Goal: Navigation & Orientation: Find specific page/section

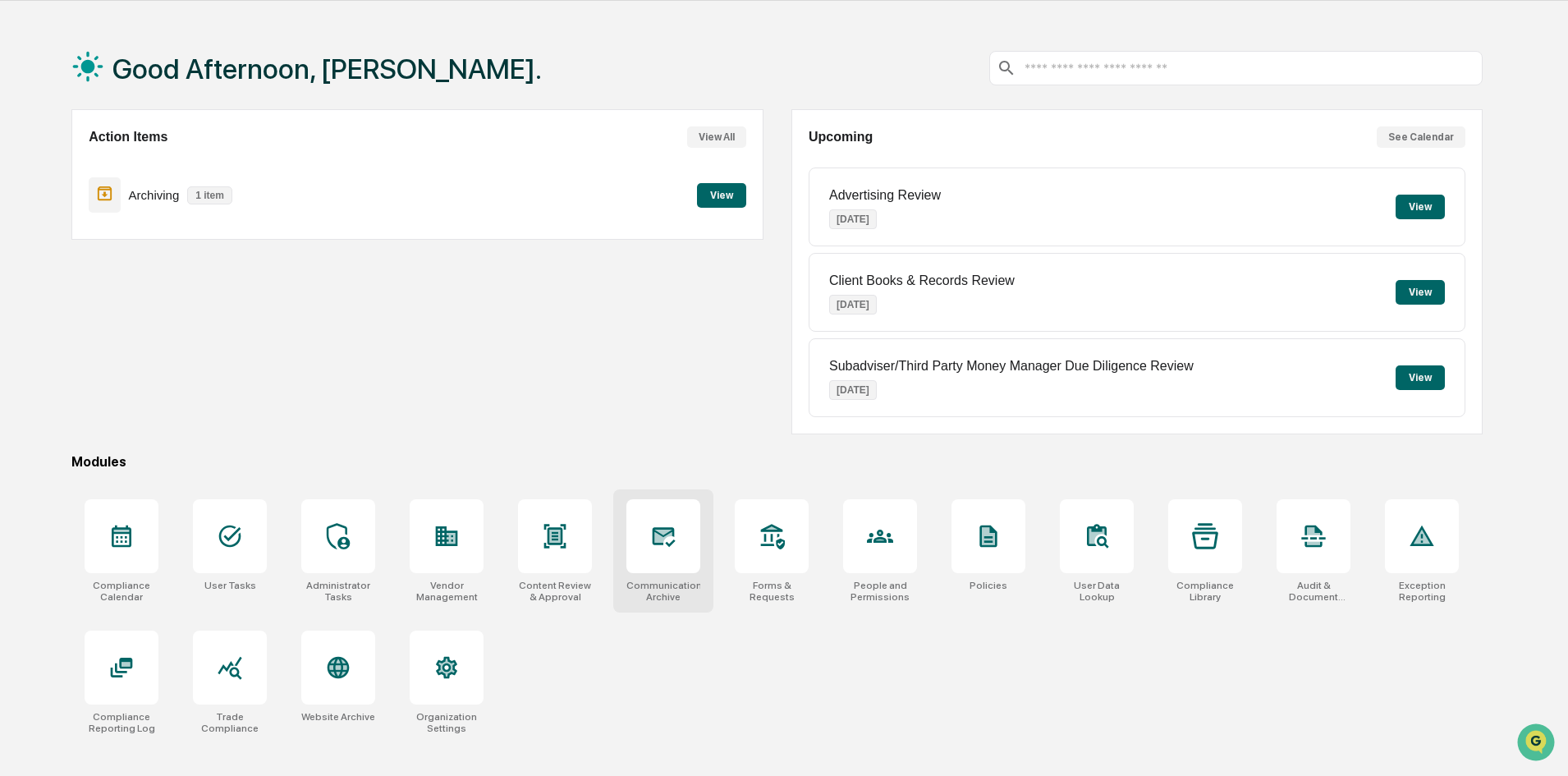
scroll to position [78, 0]
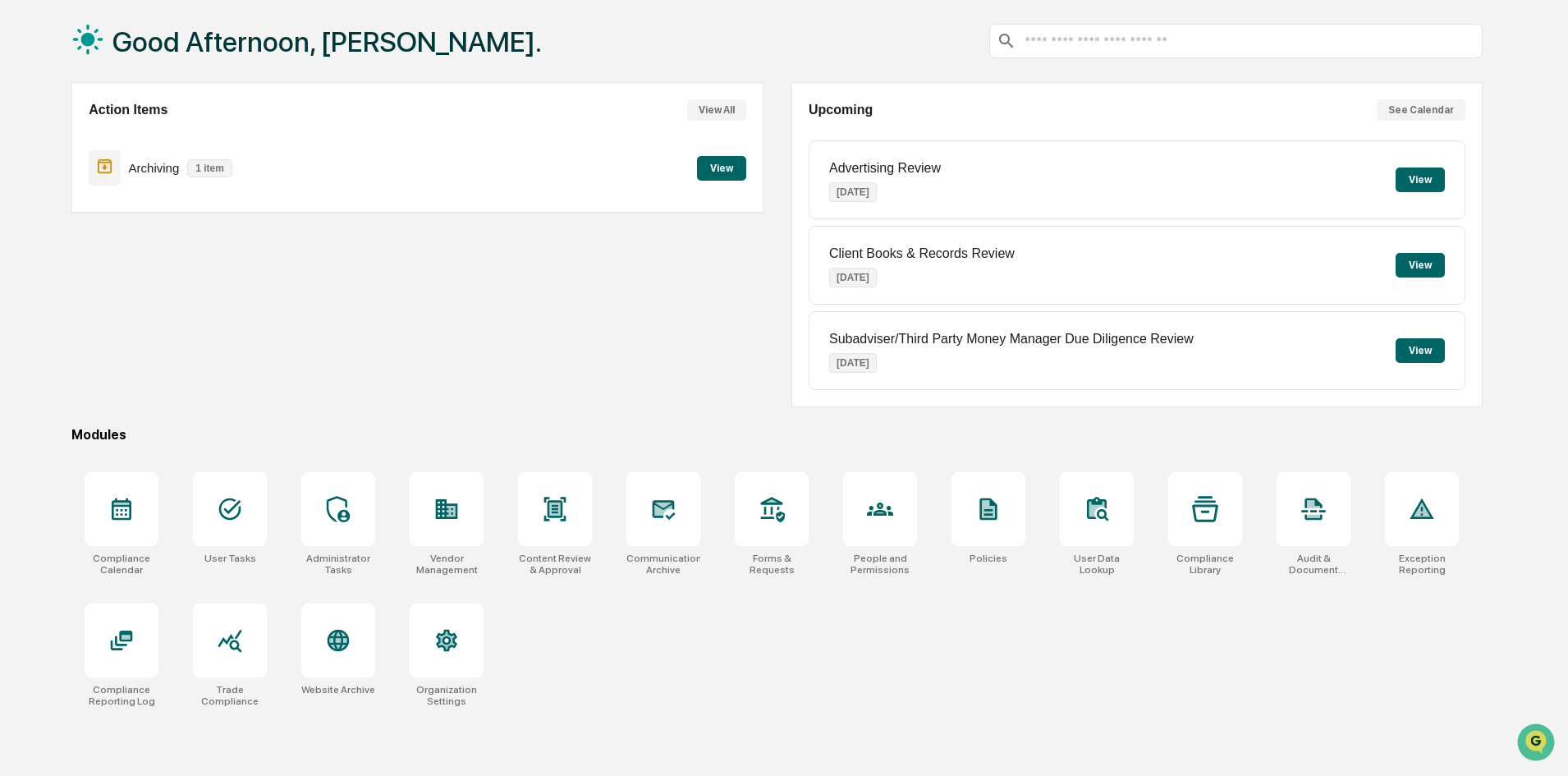
click at [1441, 110] on button "See Calendar" at bounding box center [1421, 110] width 89 height 21
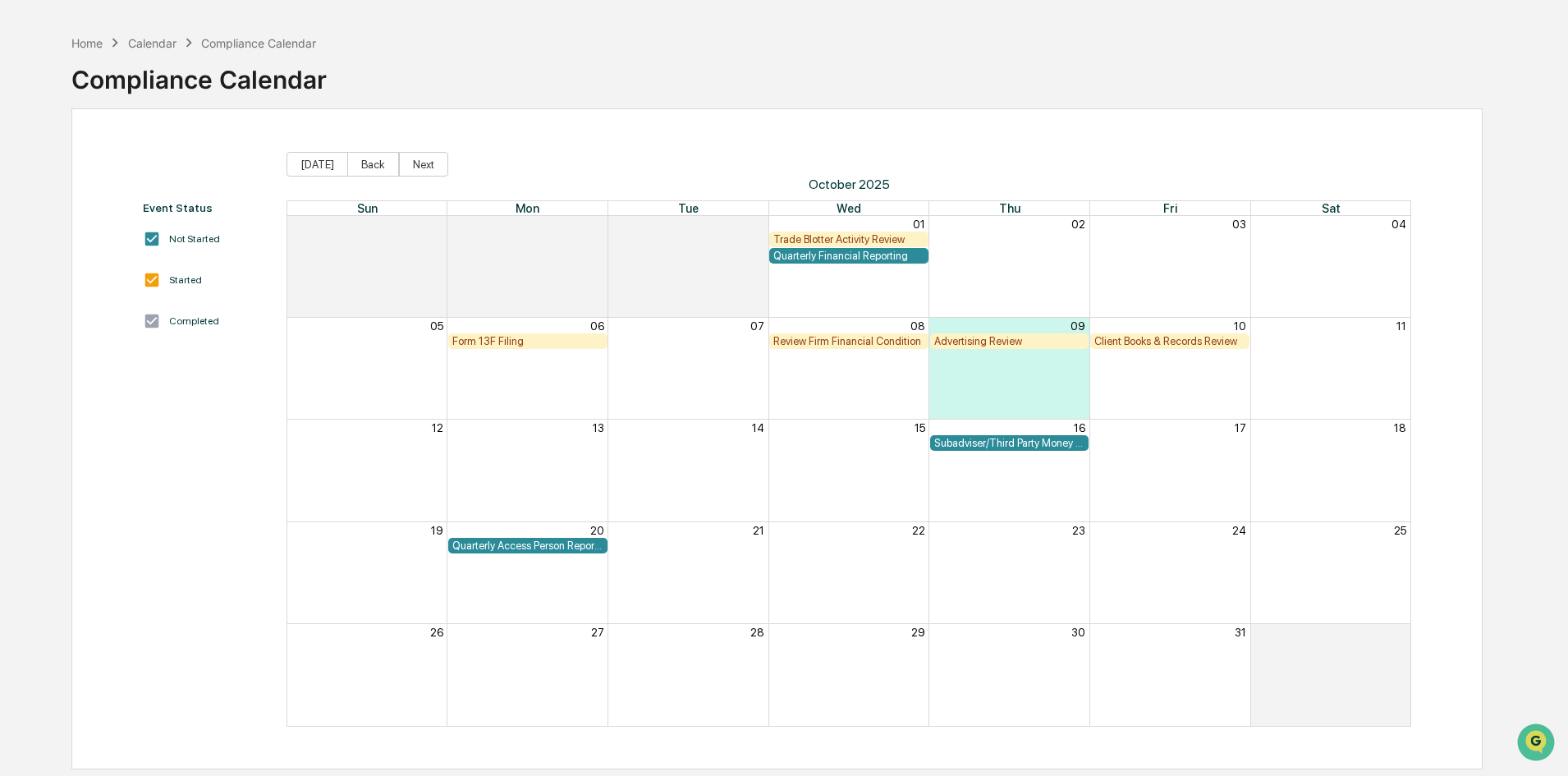
scroll to position [78, 0]
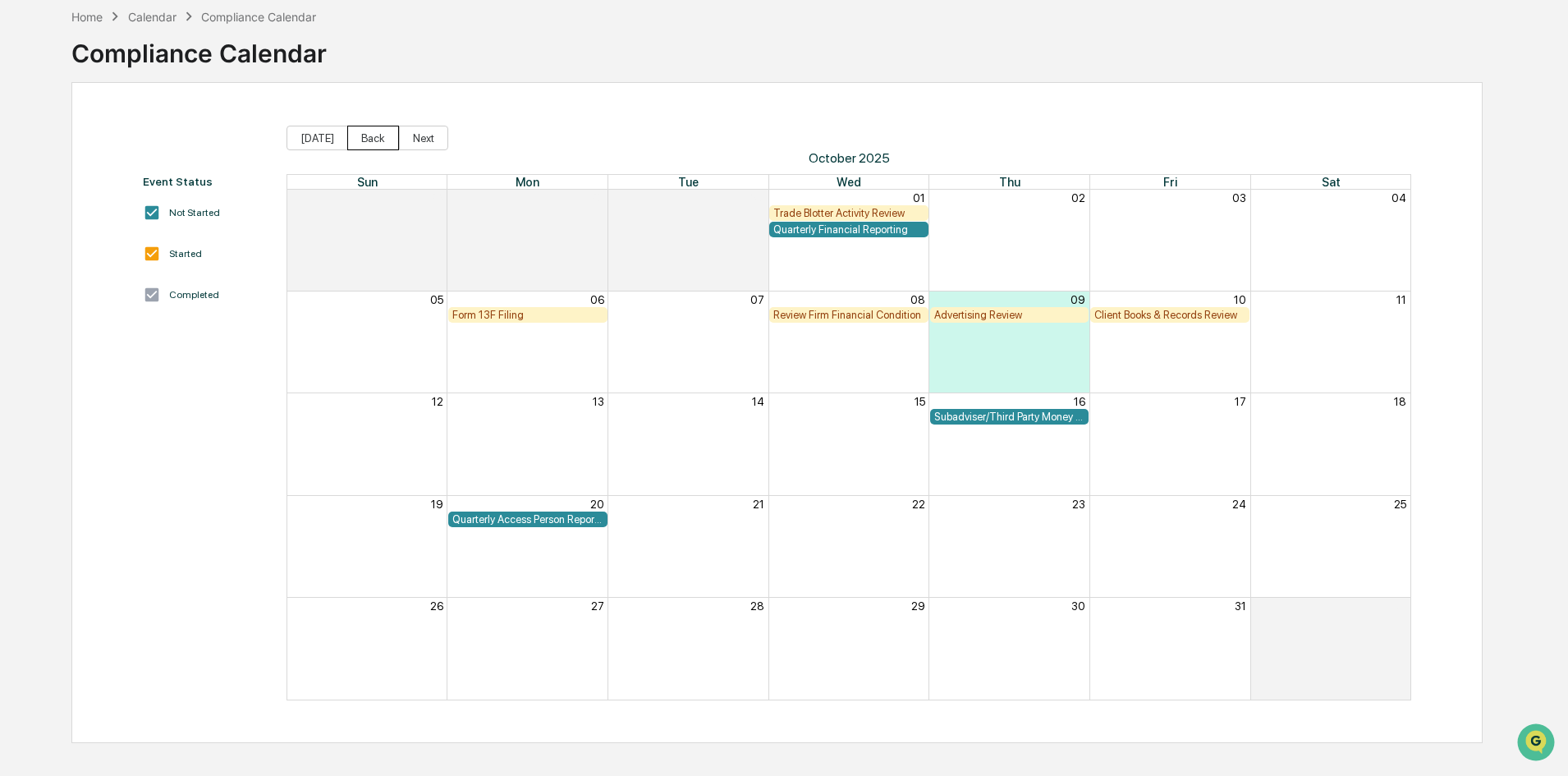
click at [362, 144] on button "Back" at bounding box center [373, 137] width 51 height 24
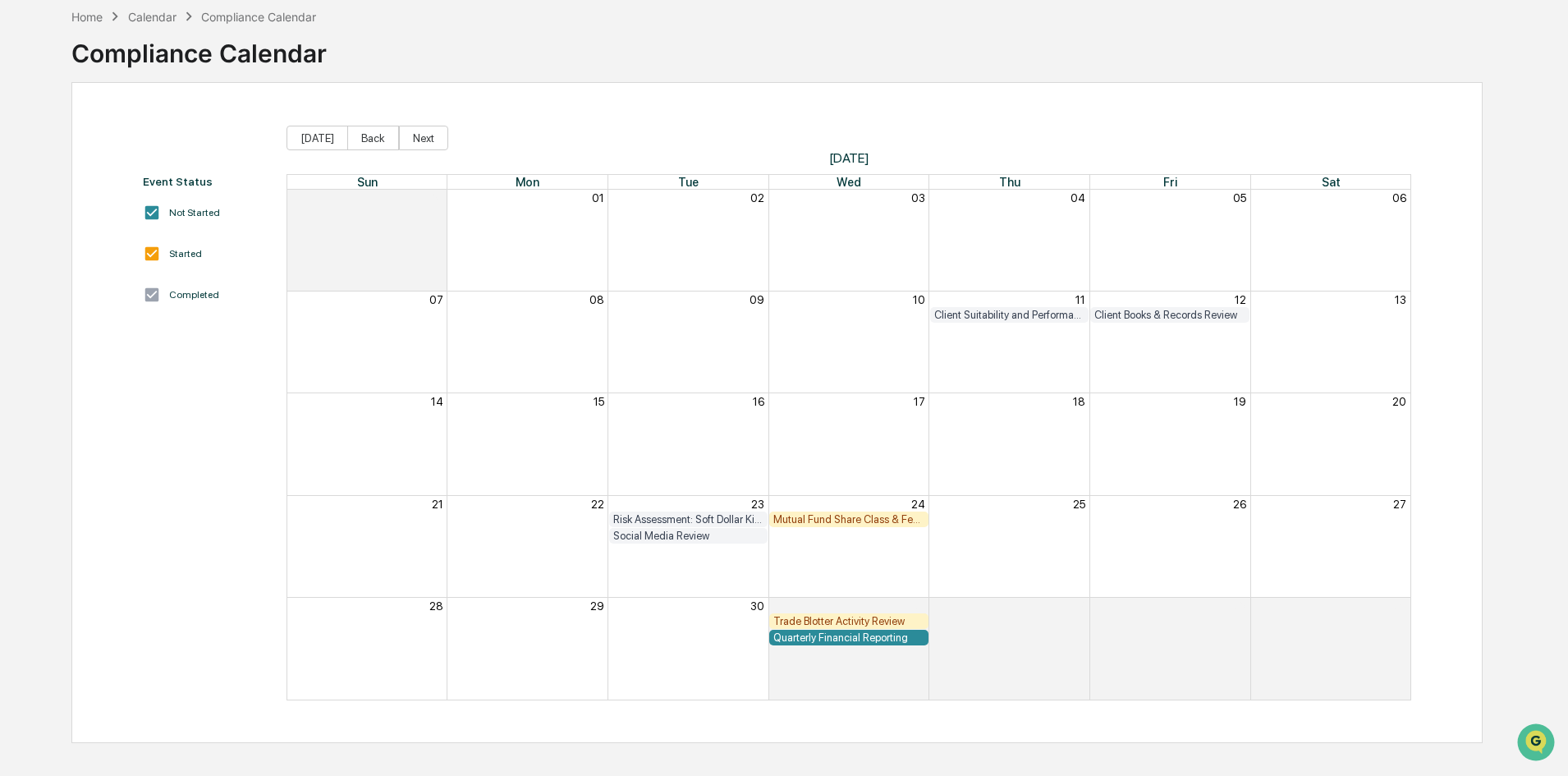
click at [841, 524] on div "Mutual Fund Share Class & Fee Review" at bounding box center [849, 519] width 151 height 13
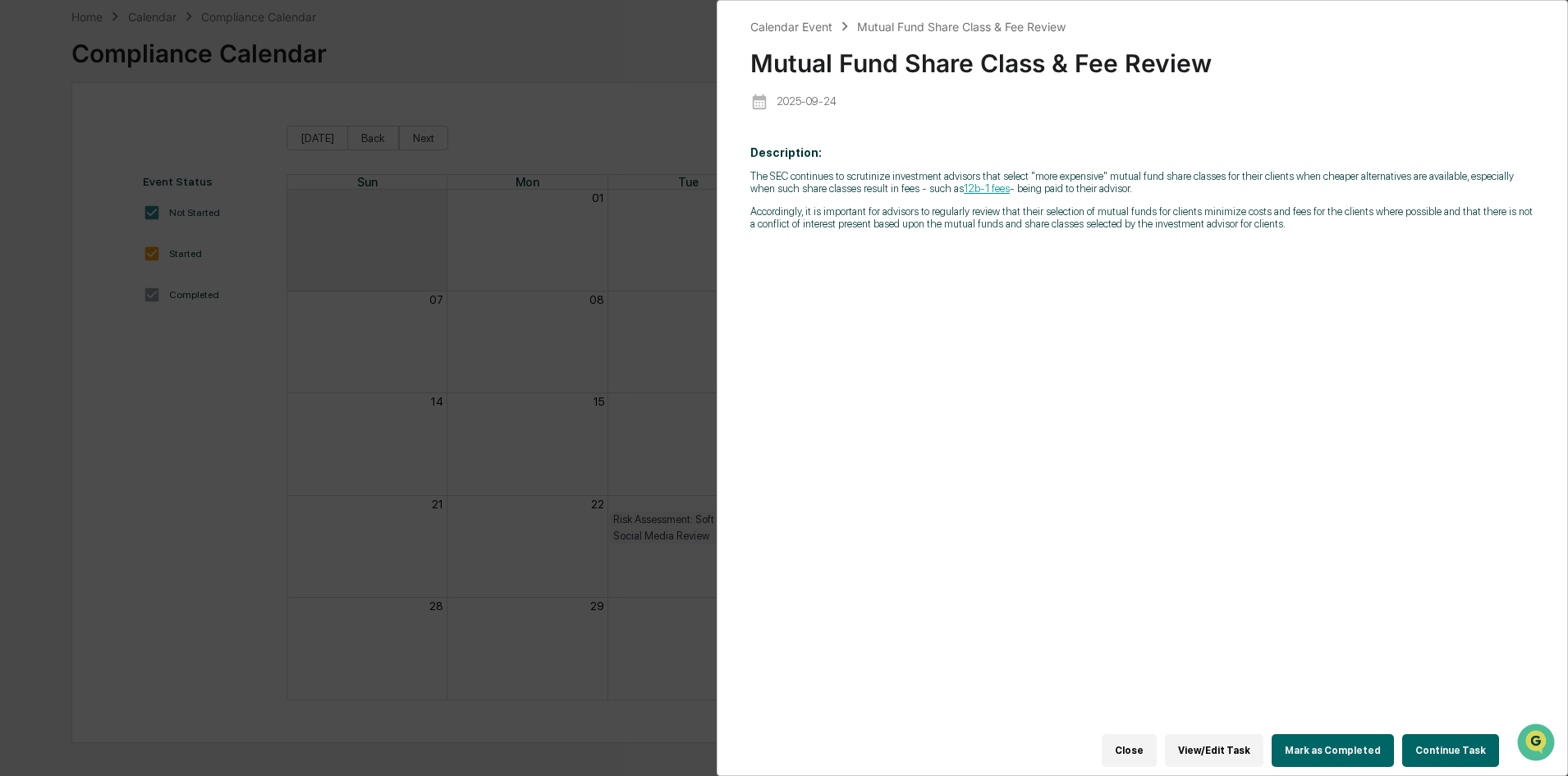
click at [641, 302] on div "Calendar Event Mutual Fund Share Class & Fee Review Mutual Fund Share Class & F…" at bounding box center [784, 388] width 1568 height 776
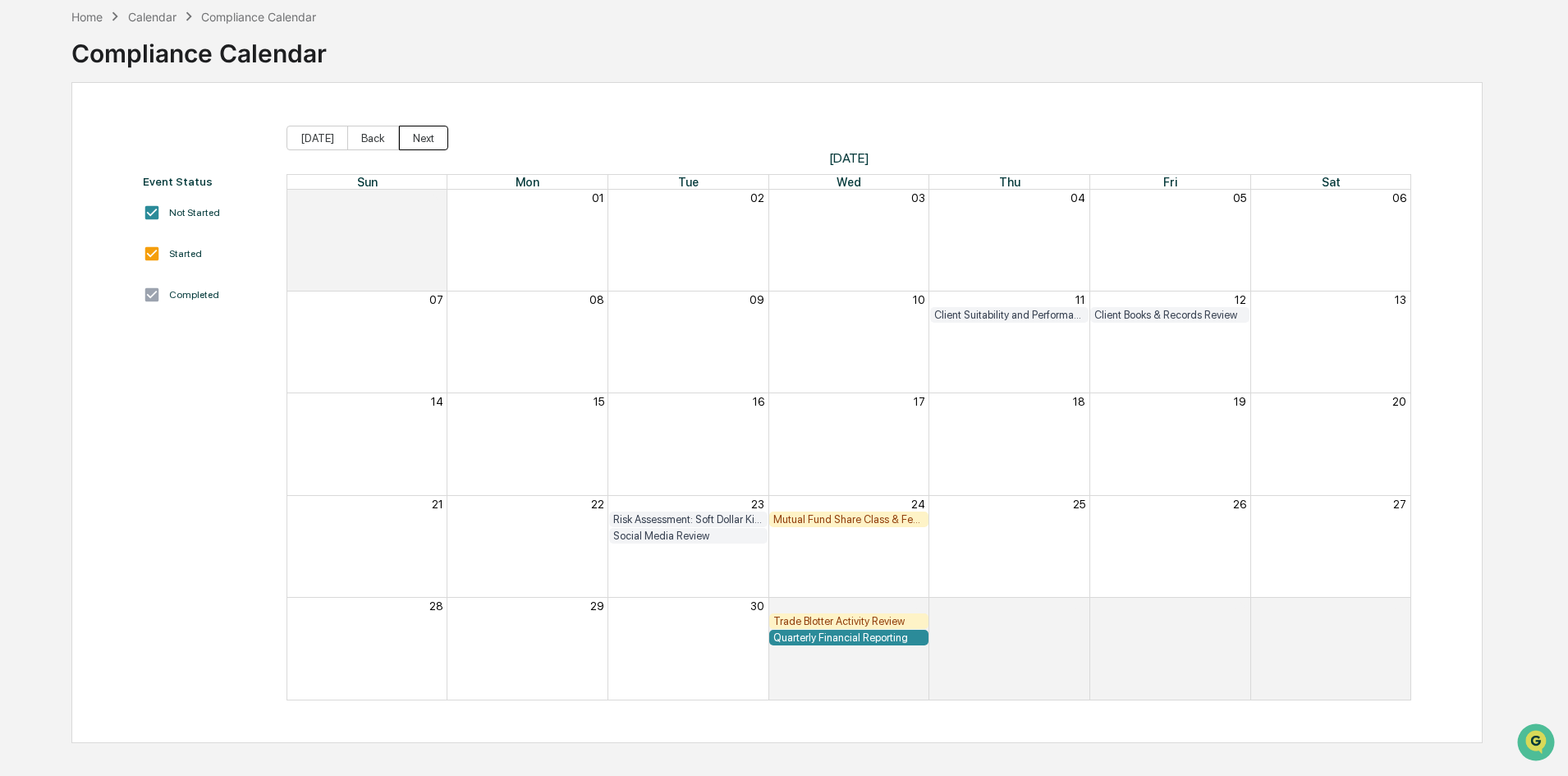
click at [415, 143] on button "Next" at bounding box center [424, 137] width 49 height 24
